Goal: Transaction & Acquisition: Purchase product/service

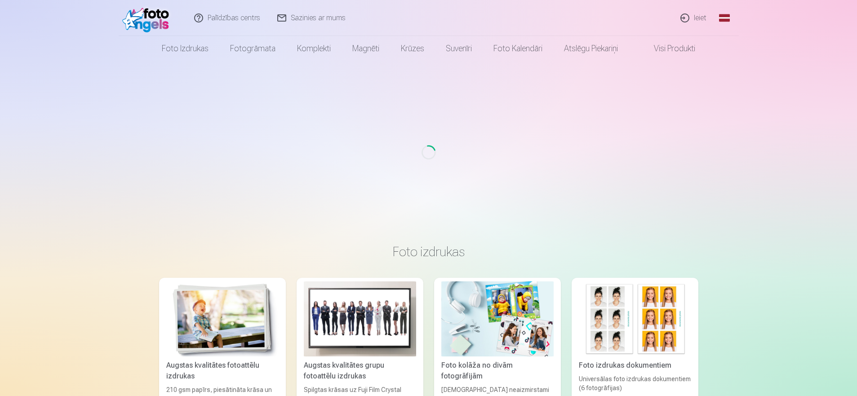
drag, startPoint x: 0, startPoint y: 0, endPoint x: 634, endPoint y: 93, distance: 640.6
click at [634, 93] on div "Loading..." at bounding box center [429, 152] width 850 height 183
click at [702, 18] on link "Ieiet" at bounding box center [694, 18] width 43 height 36
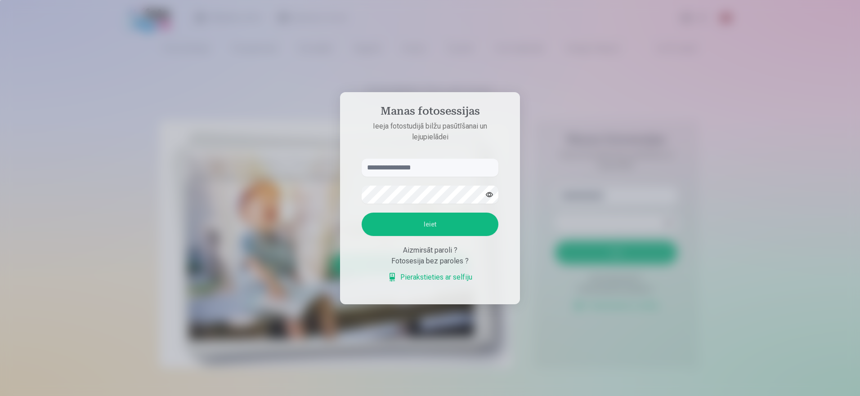
click at [420, 172] on input "text" at bounding box center [429, 168] width 137 height 18
type input "**********"
click at [427, 225] on button "Ieiet" at bounding box center [429, 224] width 137 height 23
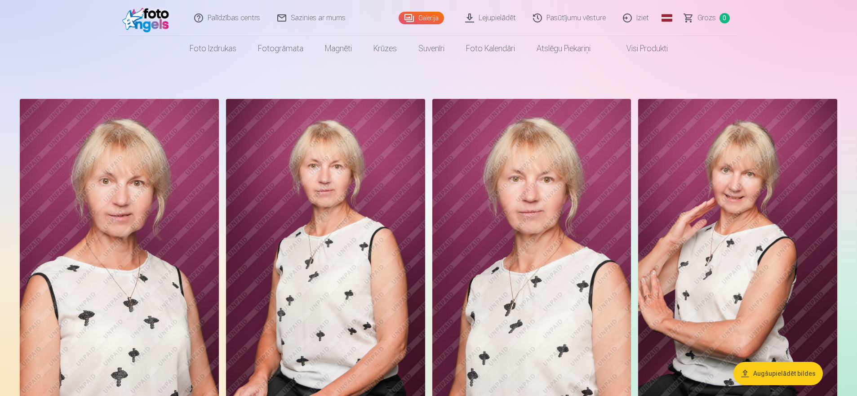
click at [475, 17] on link "Lejupielādēt" at bounding box center [491, 18] width 68 height 36
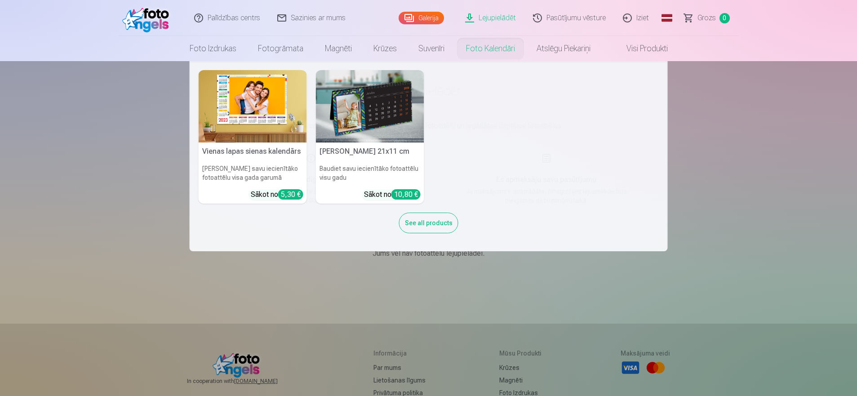
click at [459, 127] on div "Vienas lapas sienas kalendārs Parādiet savu iecienītāko fotoattēlu visa gada ga…" at bounding box center [429, 156] width 460 height 172
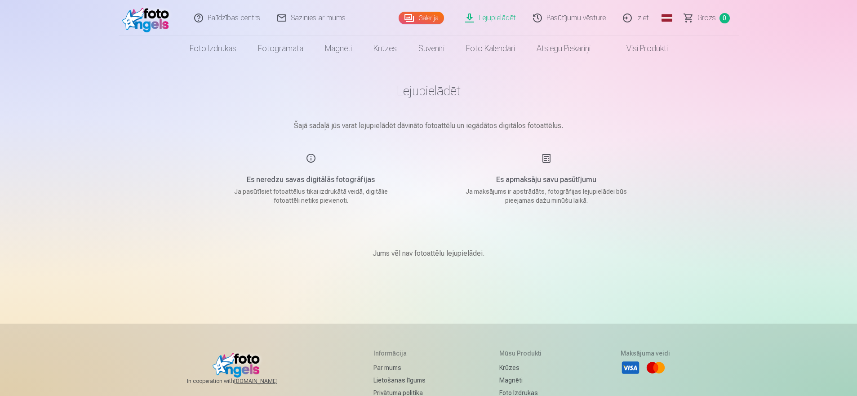
click at [415, 18] on link "Galerija" at bounding box center [421, 18] width 45 height 13
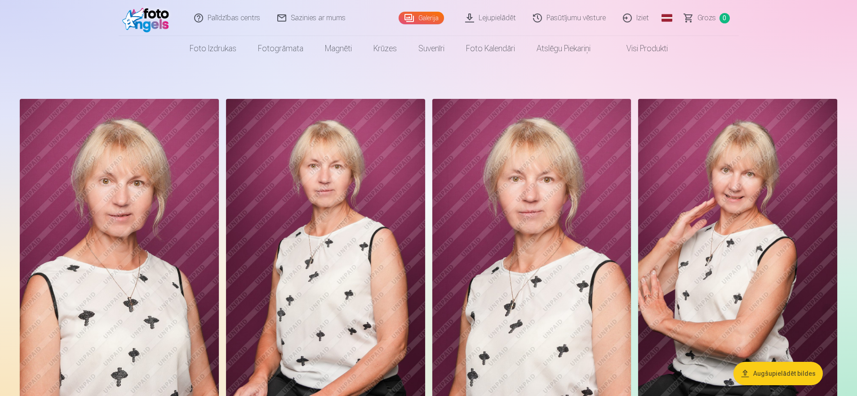
click at [553, 20] on link "Pasūtījumu vēsture" at bounding box center [570, 18] width 90 height 36
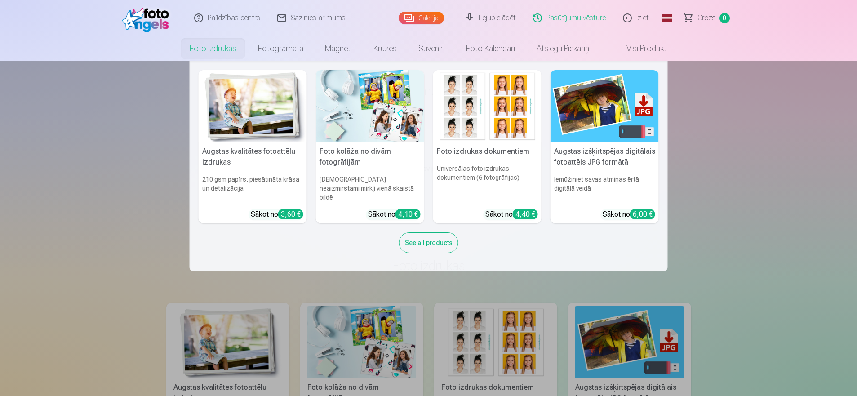
click at [212, 50] on link "Foto izdrukas" at bounding box center [213, 48] width 68 height 25
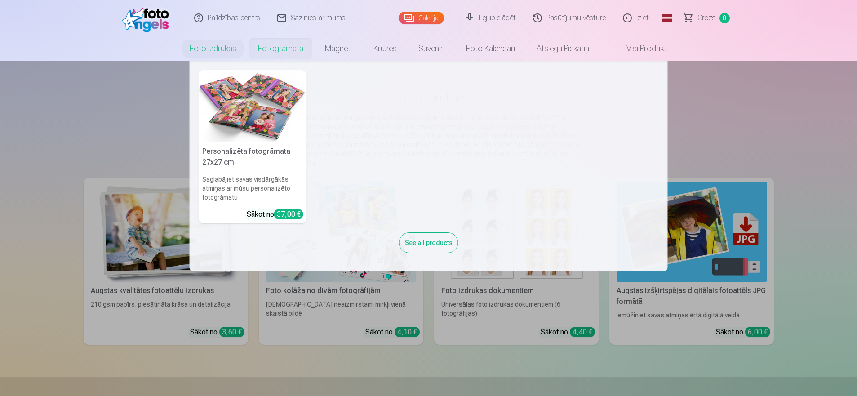
click at [294, 51] on link "Fotogrāmata" at bounding box center [280, 48] width 67 height 25
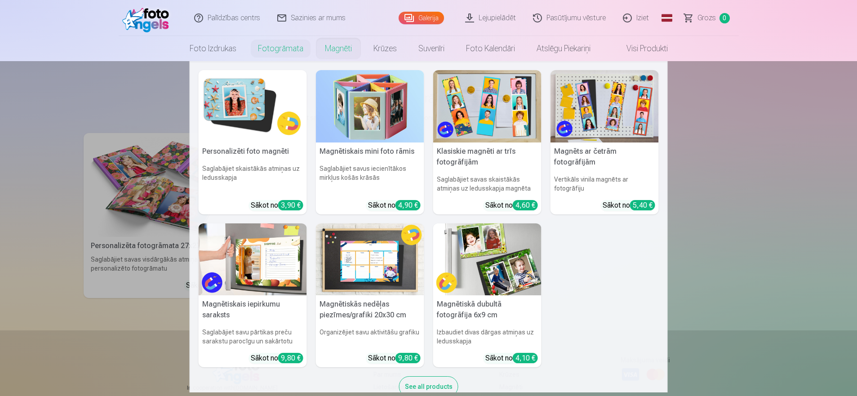
click at [351, 48] on link "Magnēti" at bounding box center [338, 48] width 49 height 25
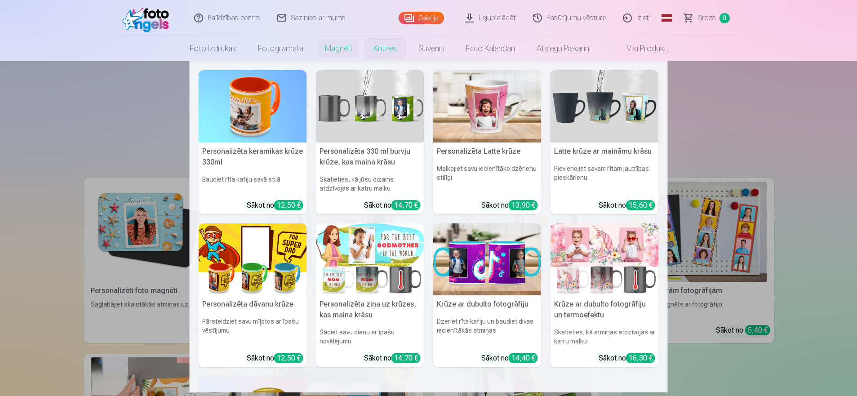
click at [381, 49] on link "Krūzes" at bounding box center [385, 48] width 45 height 25
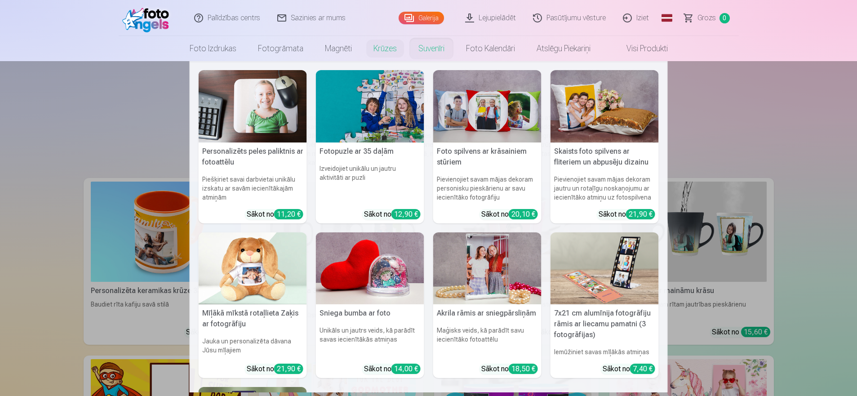
click at [437, 48] on link "Suvenīri" at bounding box center [432, 48] width 48 height 25
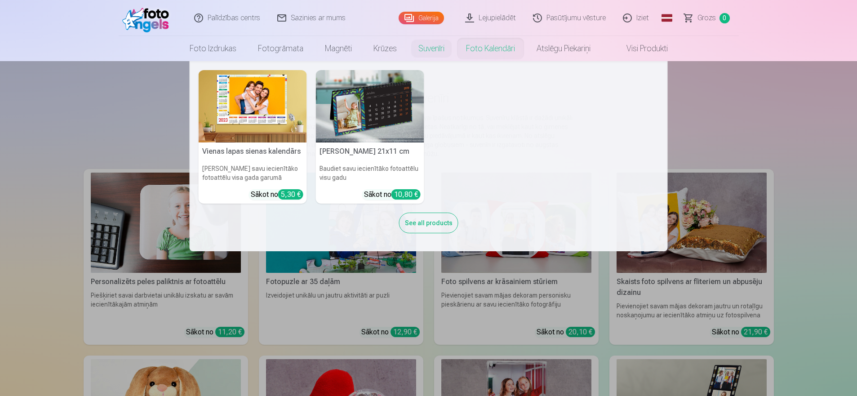
click at [482, 51] on link "Foto kalendāri" at bounding box center [490, 48] width 71 height 25
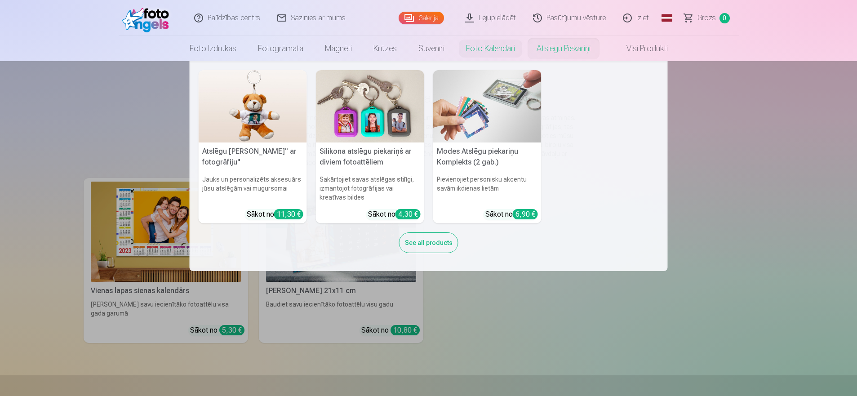
click at [550, 43] on link "Atslēgu piekariņi" at bounding box center [564, 48] width 76 height 25
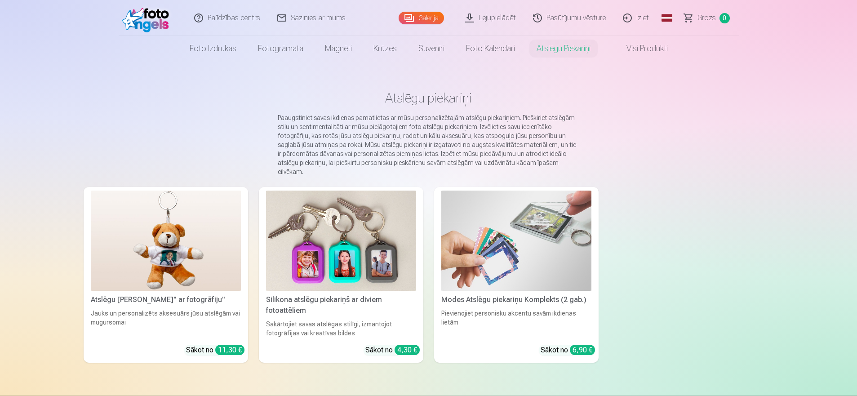
click at [641, 47] on link "Visi produkti" at bounding box center [639, 48] width 77 height 25
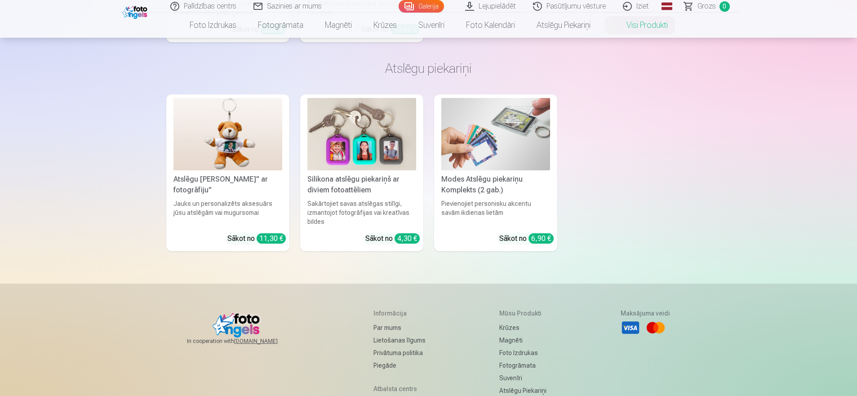
scroll to position [1380, 0]
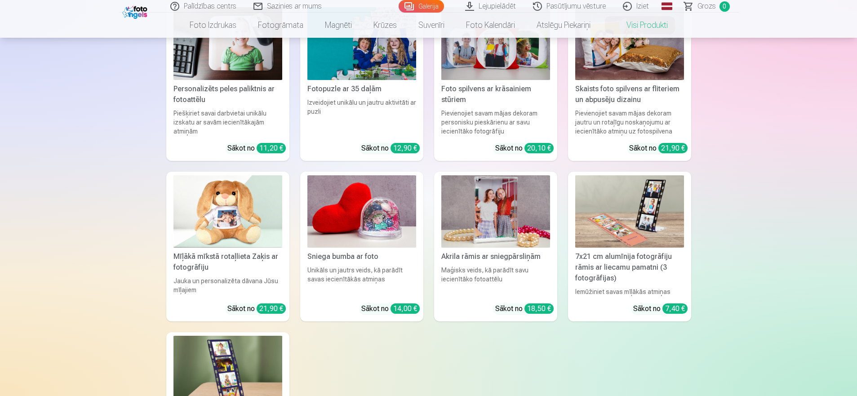
click at [427, 4] on link "Galerija" at bounding box center [421, 6] width 45 height 13
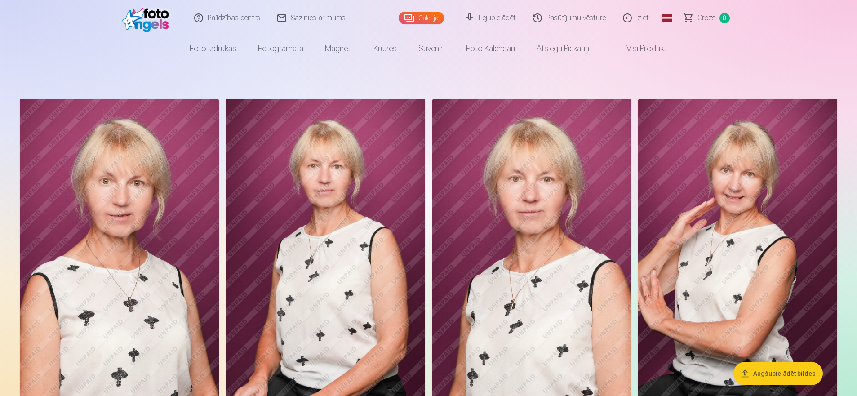
click at [712, 16] on span "Grozs" at bounding box center [707, 18] width 18 height 11
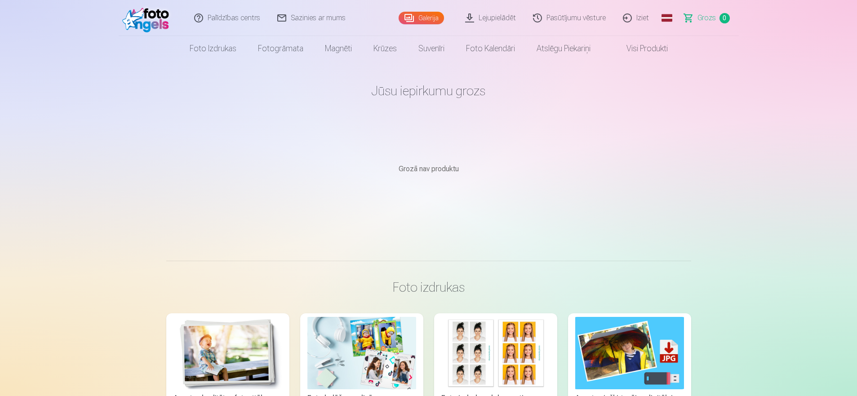
click at [426, 17] on link "Galerija" at bounding box center [421, 18] width 45 height 13
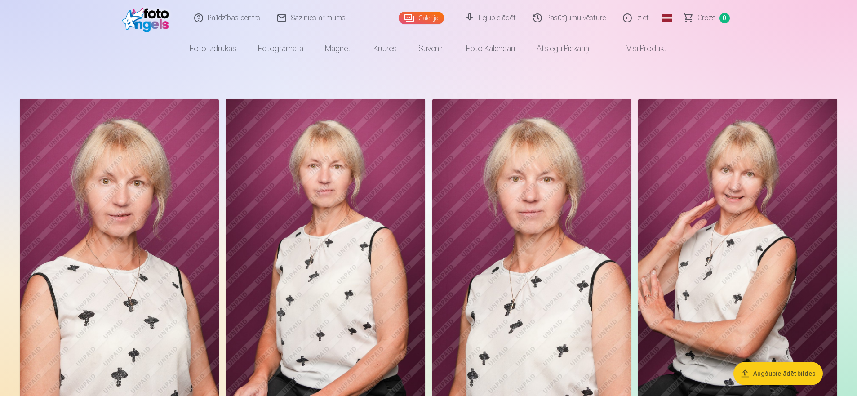
click at [198, 217] on img at bounding box center [119, 248] width 199 height 298
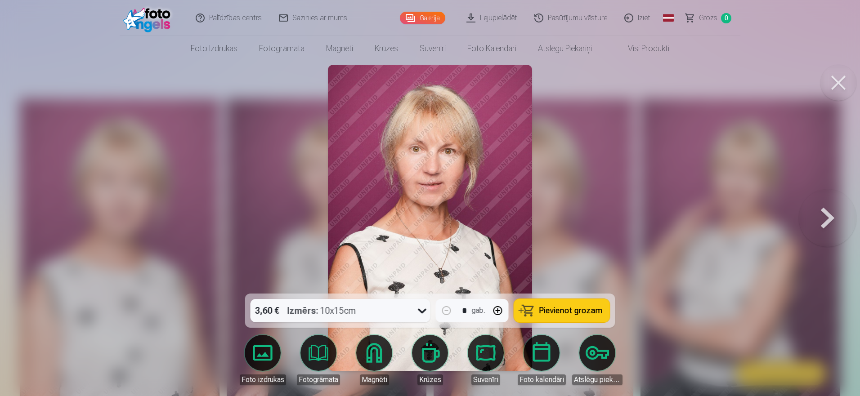
click at [421, 313] on icon at bounding box center [422, 310] width 14 height 14
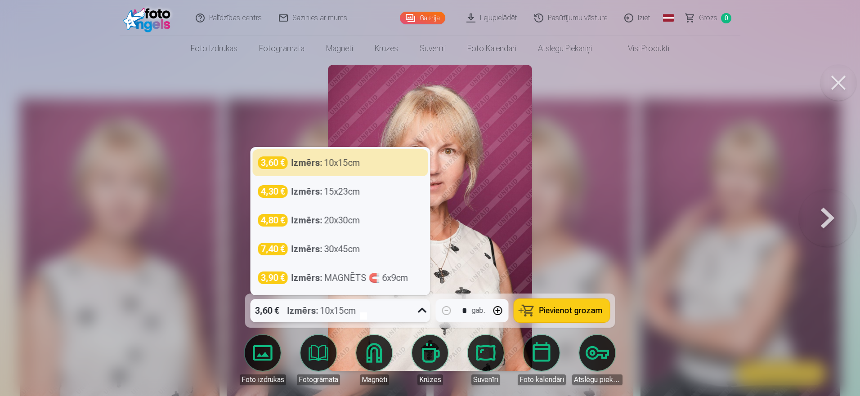
click at [449, 283] on img at bounding box center [430, 218] width 204 height 306
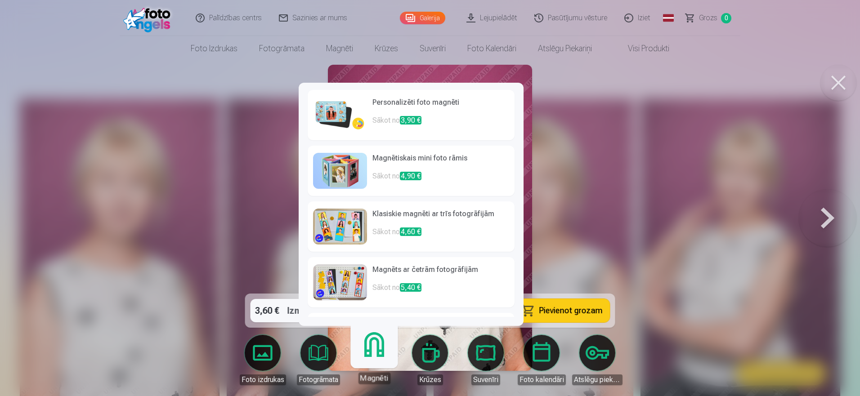
click at [407, 163] on h6 "Magnētiskais mini foto rāmis" at bounding box center [440, 162] width 137 height 18
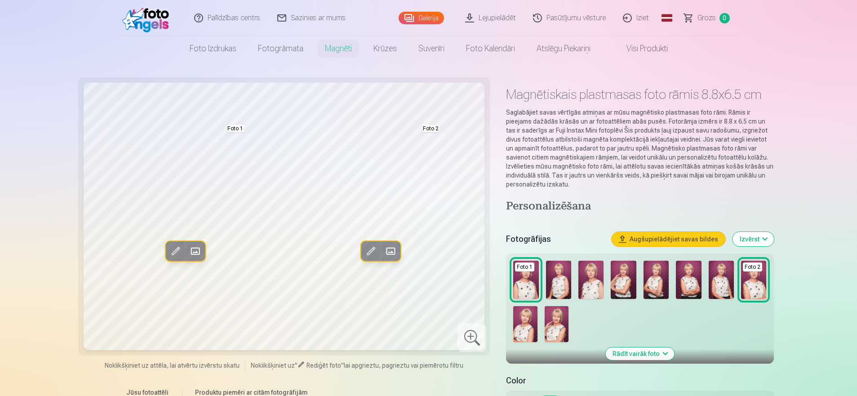
click at [640, 20] on link "Iziet" at bounding box center [636, 18] width 43 height 36
